Goal: Navigation & Orientation: Find specific page/section

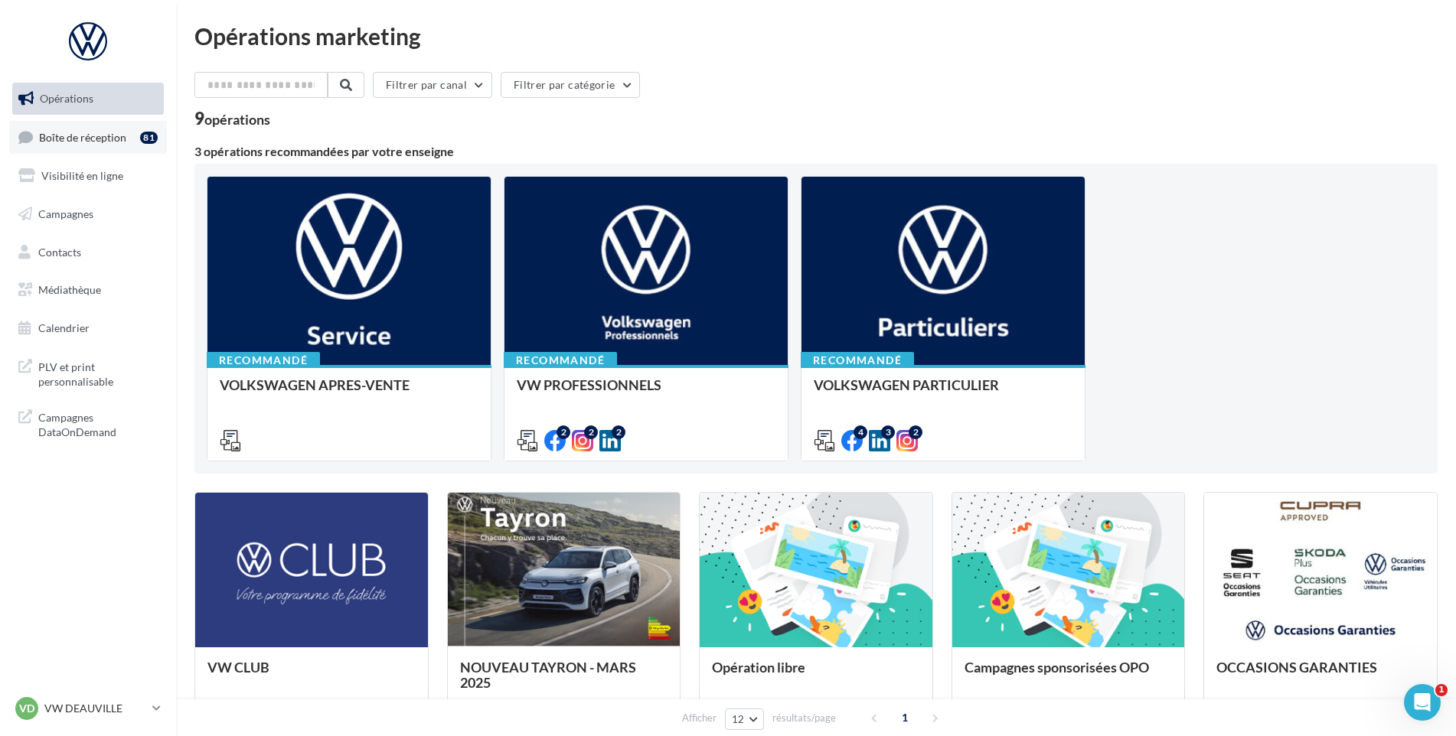
click at [123, 135] on span "Boîte de réception" at bounding box center [82, 136] width 87 height 13
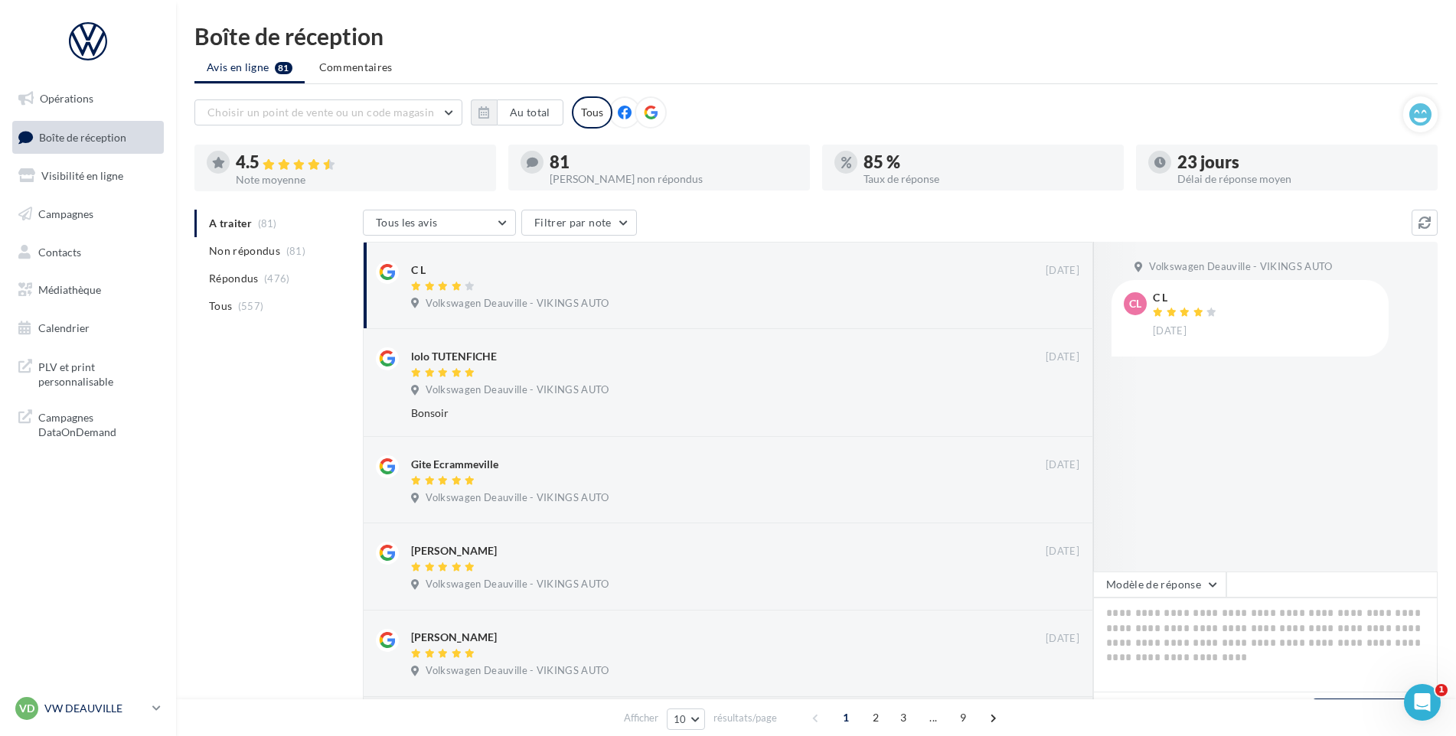
click at [146, 706] on link "VD VW DEAUVILLE vw-touq-vau" at bounding box center [88, 708] width 152 height 29
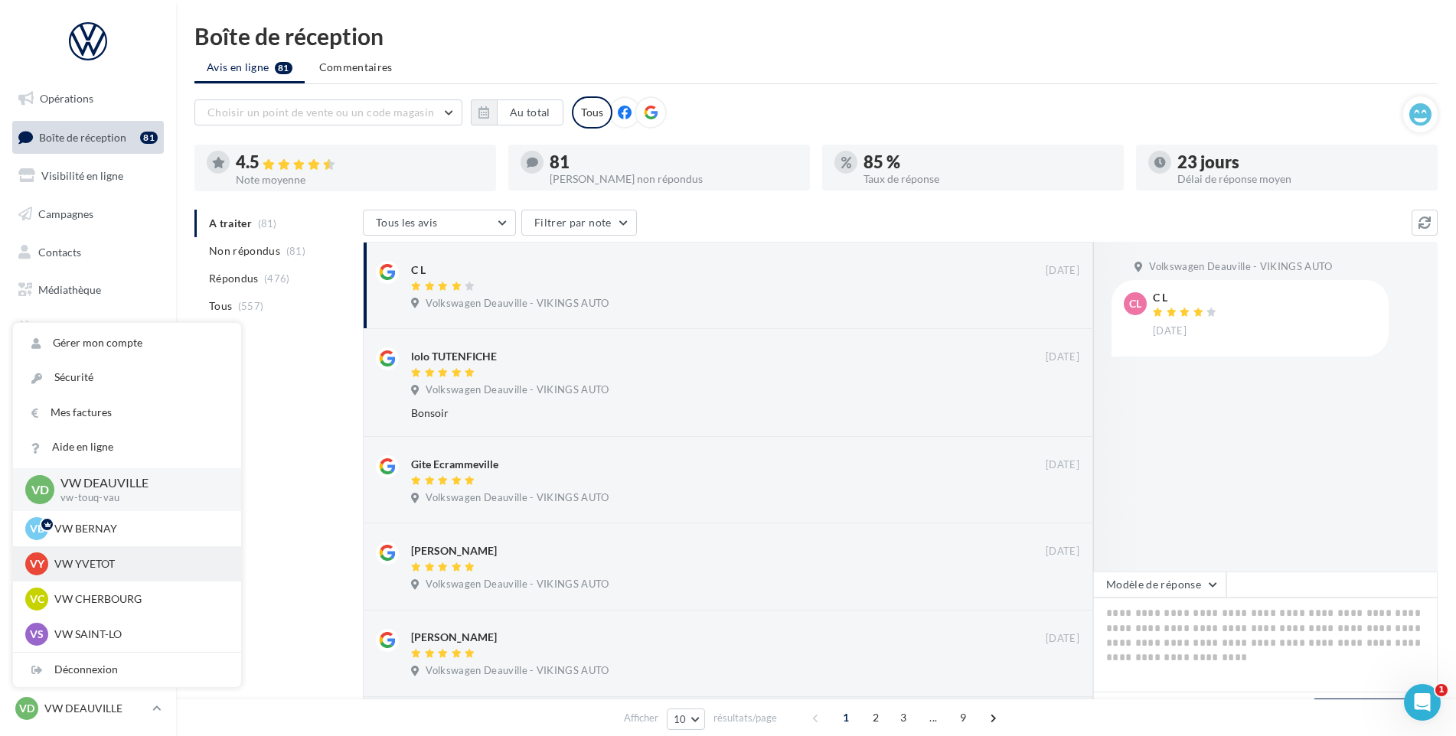
scroll to position [77, 0]
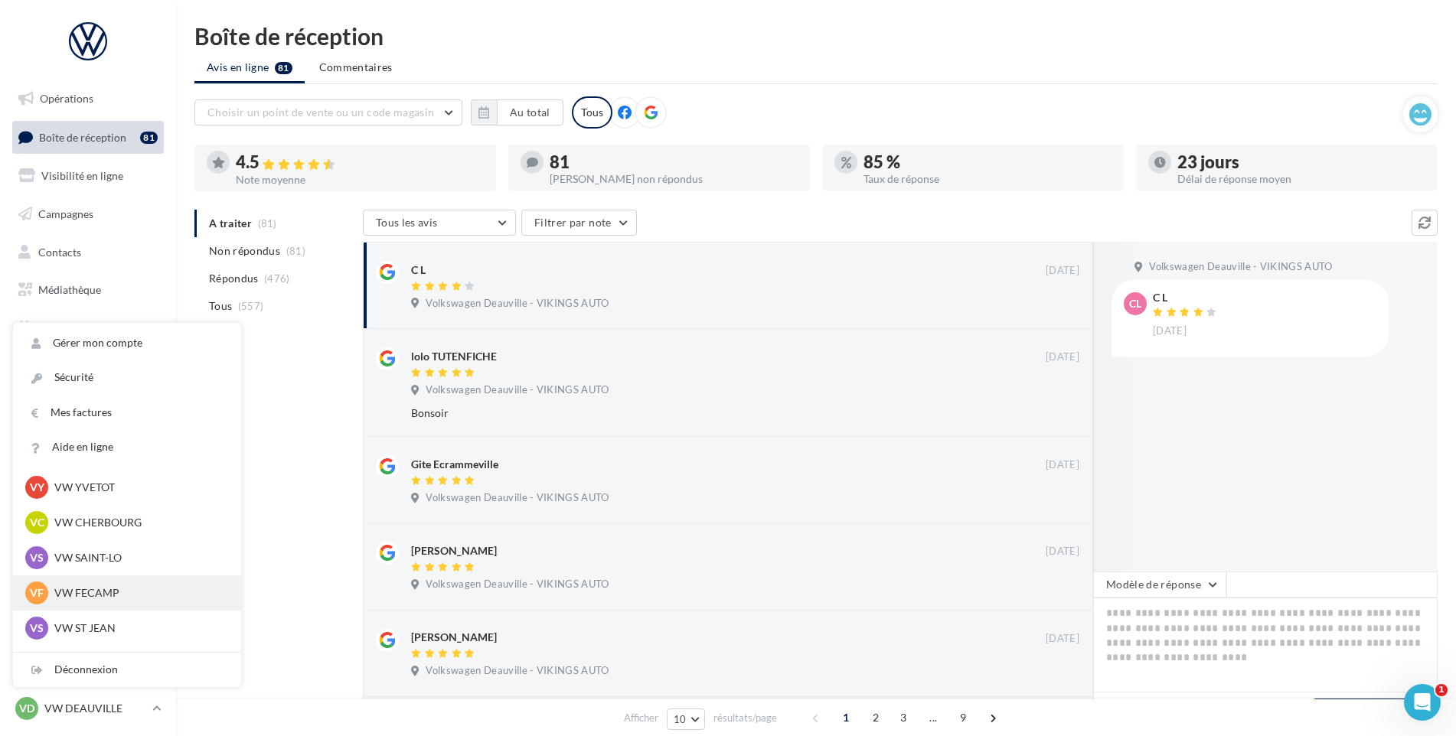
click at [122, 588] on p "VW FECAMP" at bounding box center [138, 593] width 168 height 15
